Goal: Communication & Community: Answer question/provide support

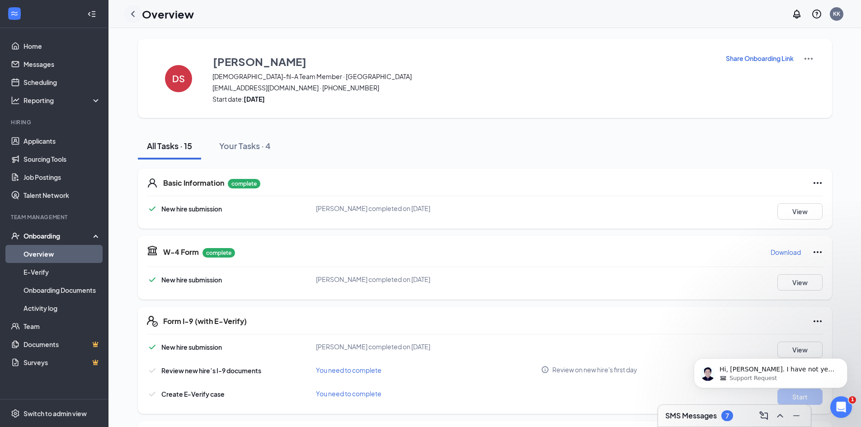
click at [132, 12] on icon "ChevronLeft" at bounding box center [133, 14] width 11 height 11
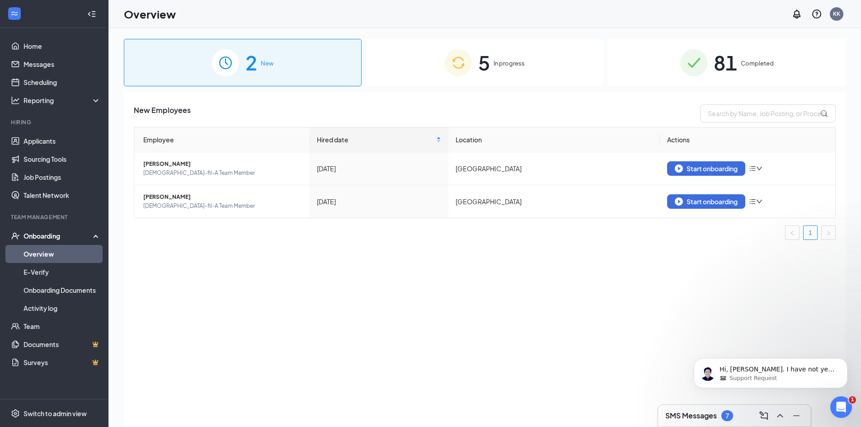
click at [506, 56] on div "5 In progress" at bounding box center [485, 62] width 238 height 47
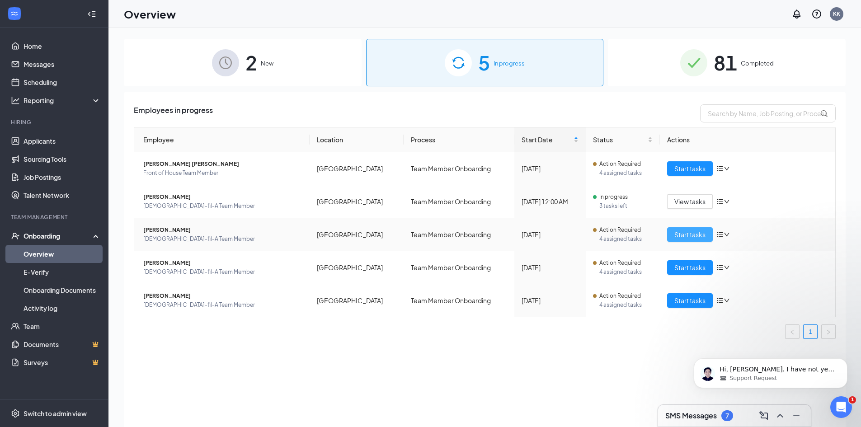
click at [676, 237] on span "Start tasks" at bounding box center [690, 235] width 31 height 10
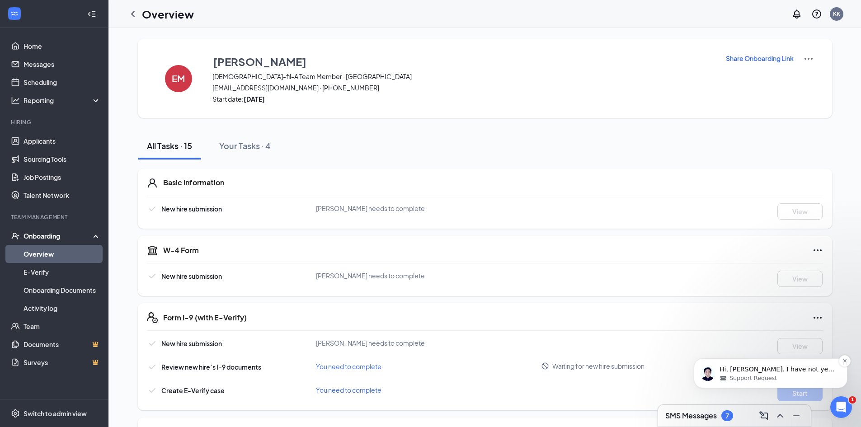
click at [743, 374] on span "Support Request" at bounding box center [753, 378] width 47 height 8
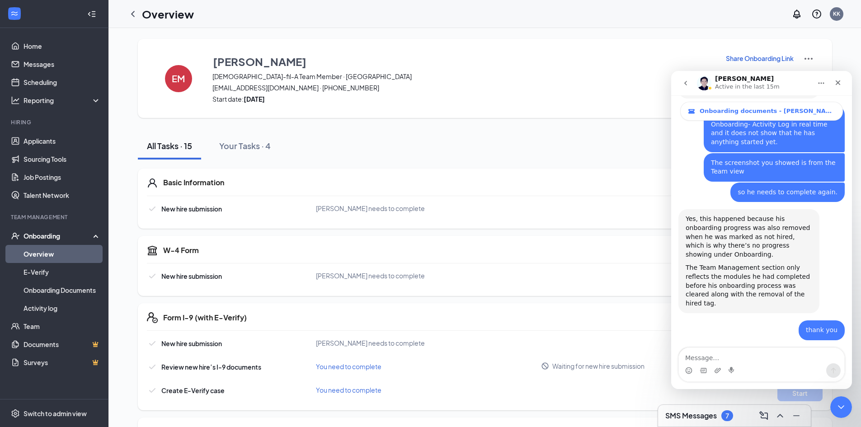
scroll to position [1676, 0]
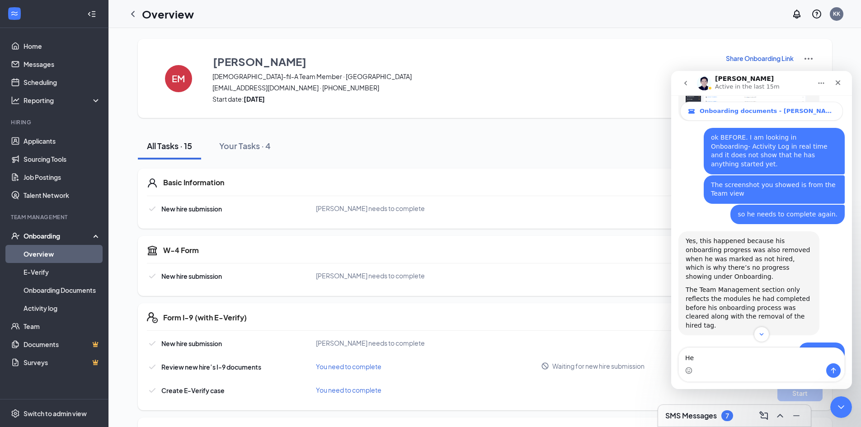
type textarea "H"
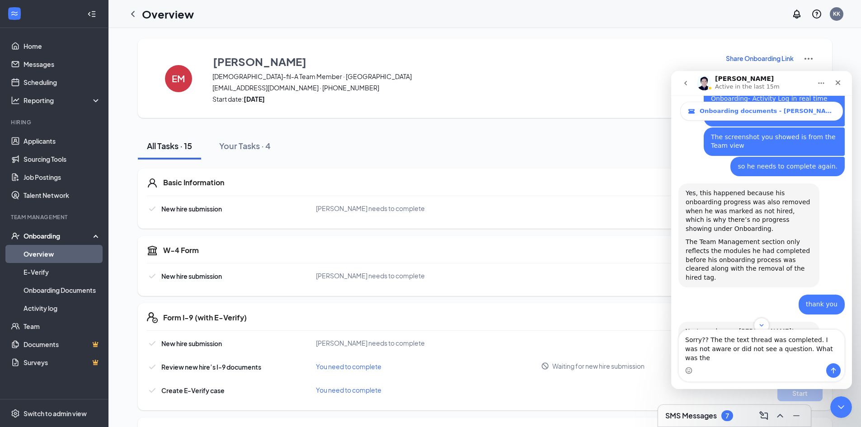
scroll to position [1821, 0]
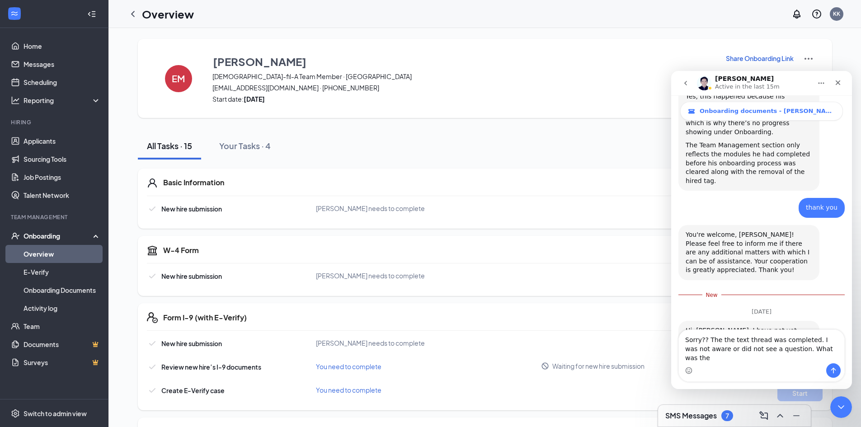
drag, startPoint x: 777, startPoint y: 357, endPoint x: 819, endPoint y: 358, distance: 42.1
click at [819, 358] on textarea "Sorry?? The the text thread was completed. I was not aware or did not see a que…" at bounding box center [762, 346] width 166 height 33
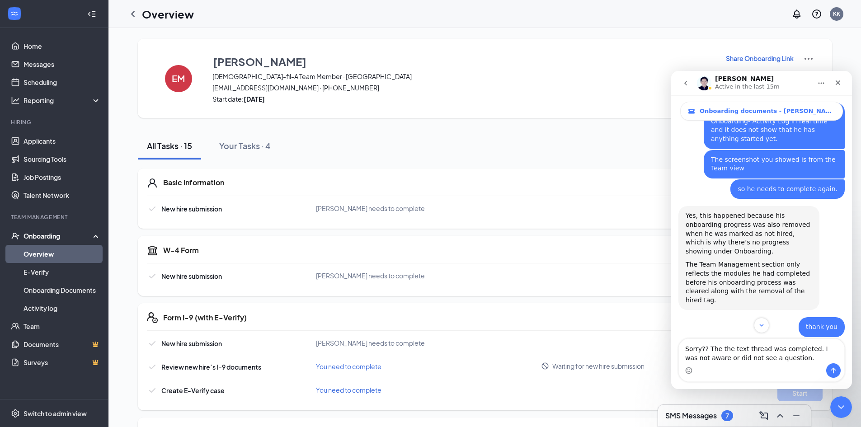
scroll to position [1730, 0]
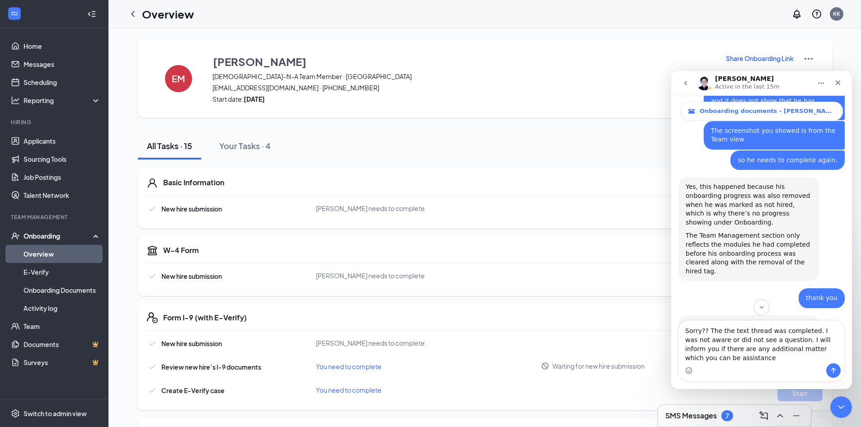
click at [828, 352] on textarea "Sorry?? The the text thread was completed. I was not aware or did not see a que…" at bounding box center [762, 342] width 166 height 43
click at [722, 355] on textarea "Sorry?? The the text thread was completed. I was not aware or did not see a que…" at bounding box center [762, 342] width 166 height 43
click at [718, 331] on textarea "Sorry?? The the text thread was completed. I was not aware or did not see a que…" at bounding box center [762, 342] width 166 height 43
drag, startPoint x: 718, startPoint y: 331, endPoint x: 707, endPoint y: 332, distance: 10.9
click at [707, 332] on textarea "Sorry?? The the text thread was completed. I was not aware or did not see a que…" at bounding box center [762, 342] width 166 height 43
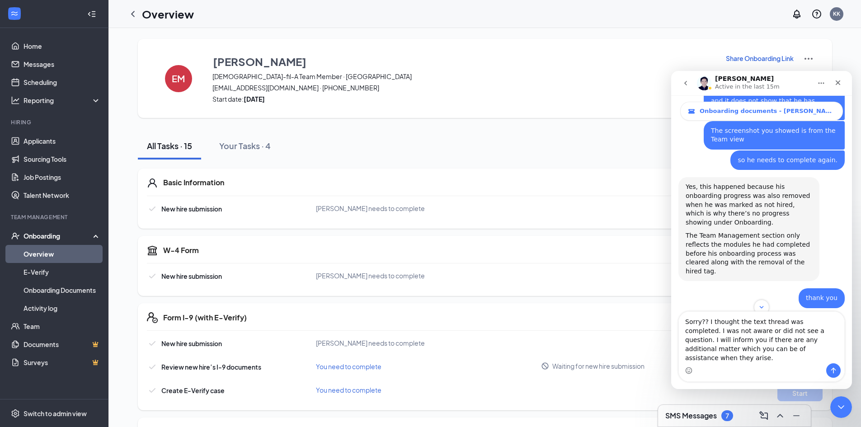
click at [772, 348] on textarea "Sorry?? I thought the text thread was completed. I was not aware or did not see…" at bounding box center [762, 338] width 166 height 52
click at [712, 357] on textarea "Sorry?? I thought the text thread was completed. I was not aware or did not see…" at bounding box center [762, 338] width 166 height 52
click at [779, 355] on textarea "Sorry?? I thought the text thread was completed. I was not aware or did not see…" at bounding box center [762, 338] width 166 height 52
type textarea "Sorry?? I thought the text thread was completed. I was not aware or did not see…"
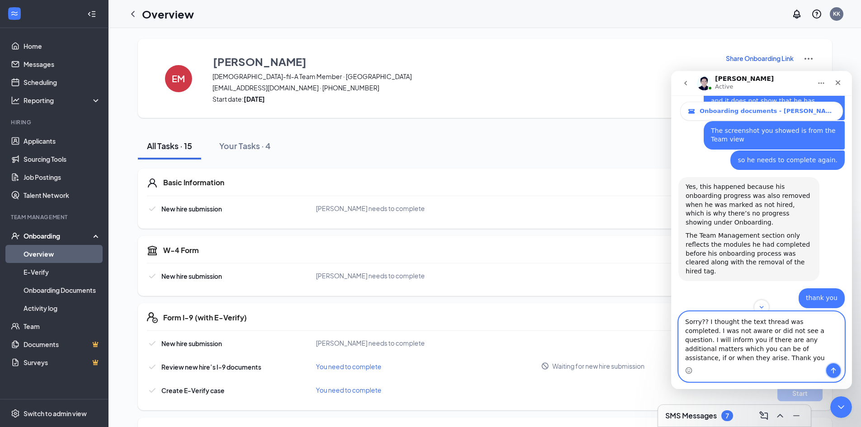
click at [840, 370] on button "Send a message…" at bounding box center [834, 371] width 14 height 14
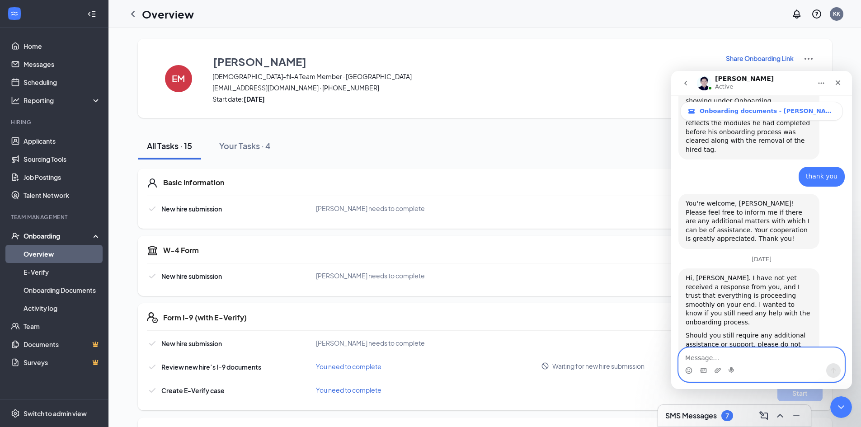
scroll to position [1853, 0]
click at [837, 82] on icon "Close" at bounding box center [838, 82] width 7 height 7
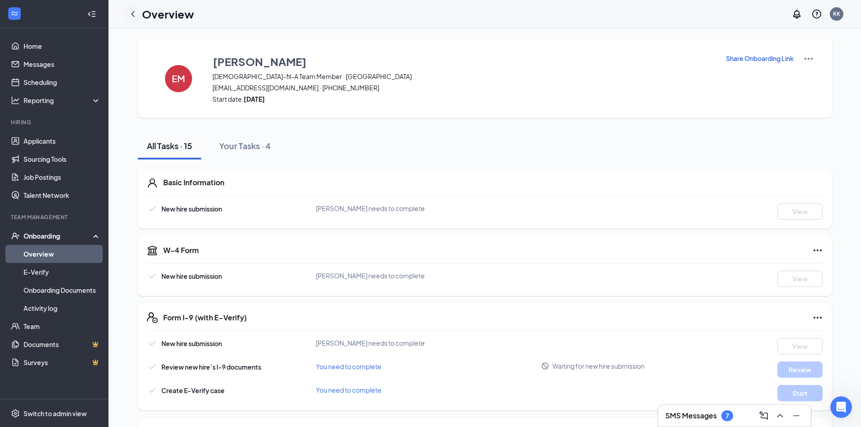
click at [133, 15] on icon "ChevronLeft" at bounding box center [133, 14] width 4 height 6
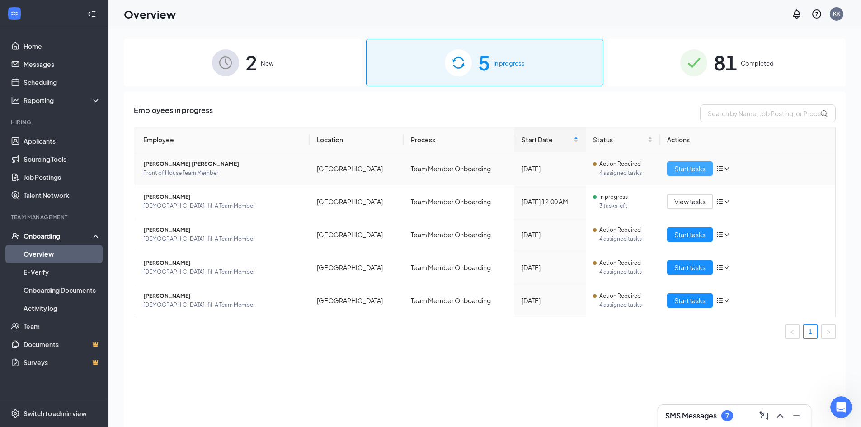
click at [688, 165] on span "Start tasks" at bounding box center [690, 169] width 31 height 10
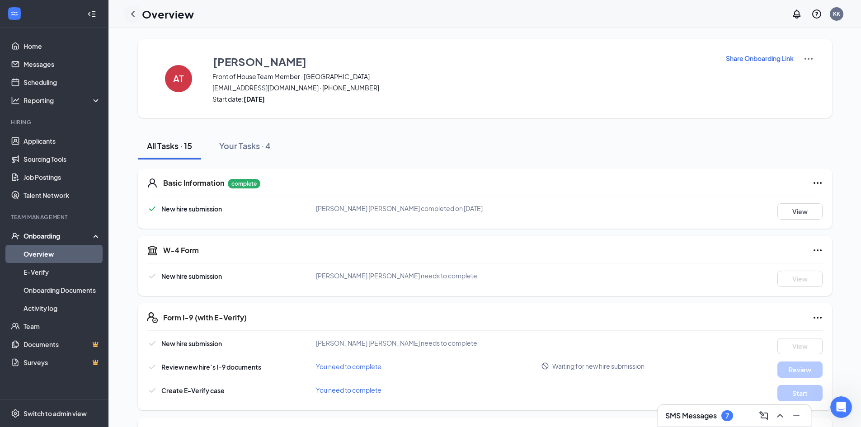
click at [132, 12] on icon "ChevronLeft" at bounding box center [133, 14] width 11 height 11
